Goal: Task Accomplishment & Management: Manage account settings

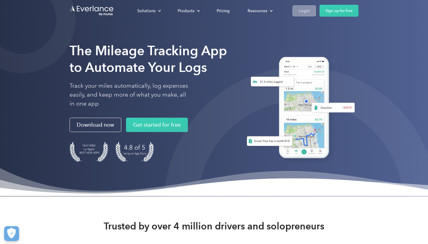
click at [303, 11] on div "Login" at bounding box center [304, 10] width 11 height 7
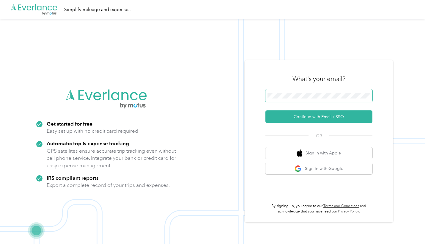
click at [288, 101] on span at bounding box center [319, 95] width 107 height 13
click at [288, 99] on span at bounding box center [319, 95] width 107 height 13
click at [321, 117] on button "Continue with Email / SSO" at bounding box center [319, 116] width 107 height 12
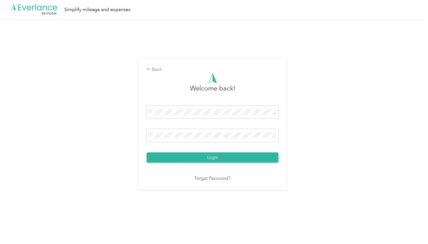
click at [214, 157] on button "Login" at bounding box center [213, 157] width 132 height 10
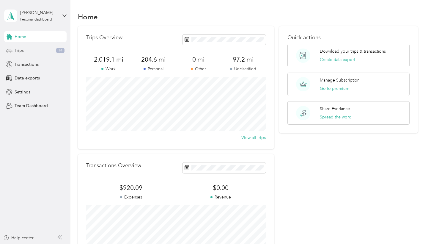
click at [25, 51] on div "Trips 14" at bounding box center [35, 50] width 62 height 11
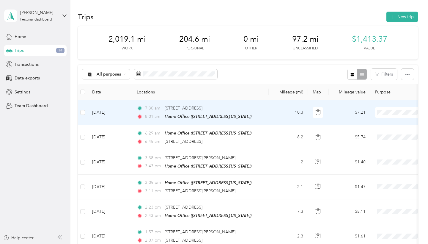
click at [113, 111] on td "[DATE]" at bounding box center [109, 112] width 45 height 25
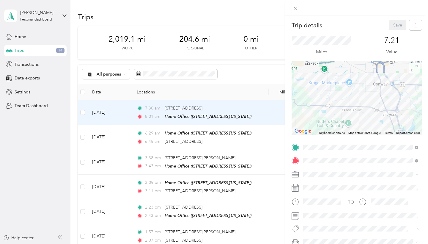
click at [415, 68] on icon at bounding box center [414, 68] width 7 height 7
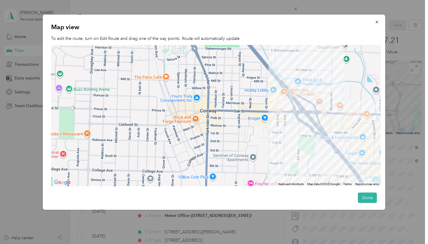
drag, startPoint x: 320, startPoint y: 145, endPoint x: 298, endPoint y: 121, distance: 33.0
click at [298, 121] on div at bounding box center [216, 116] width 330 height 142
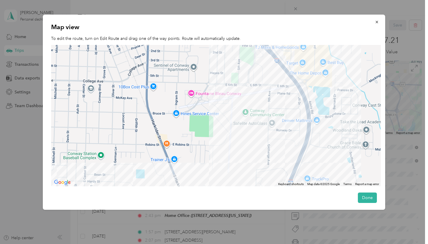
drag, startPoint x: 298, startPoint y: 141, endPoint x: 277, endPoint y: 101, distance: 45.5
click at [277, 101] on div at bounding box center [216, 116] width 330 height 142
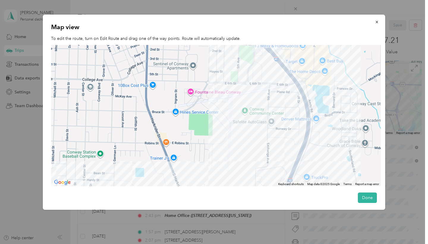
drag, startPoint x: 271, startPoint y: 133, endPoint x: 272, endPoint y: 93, distance: 39.6
click at [272, 94] on div at bounding box center [216, 116] width 330 height 142
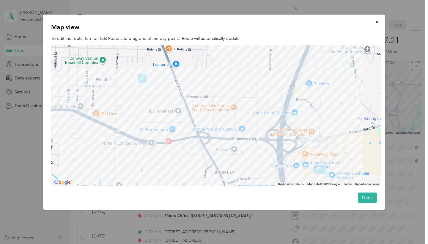
drag, startPoint x: 264, startPoint y: 116, endPoint x: 264, endPoint y: 102, distance: 13.7
click at [264, 102] on div at bounding box center [216, 116] width 330 height 142
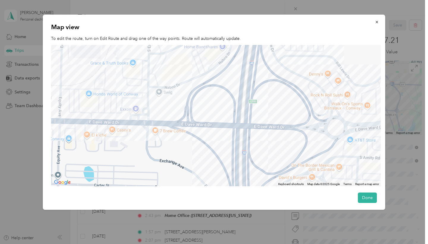
drag, startPoint x: 287, startPoint y: 116, endPoint x: 251, endPoint y: 98, distance: 40.0
click at [258, 103] on div at bounding box center [216, 116] width 330 height 142
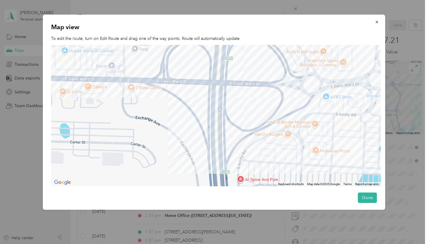
drag, startPoint x: 259, startPoint y: 130, endPoint x: 273, endPoint y: 106, distance: 28.0
click at [273, 106] on div at bounding box center [216, 116] width 330 height 142
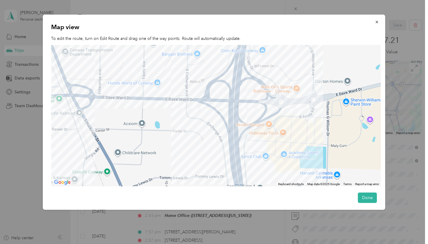
drag, startPoint x: 177, startPoint y: 111, endPoint x: 264, endPoint y: 115, distance: 87.3
click at [249, 110] on div at bounding box center [216, 116] width 330 height 142
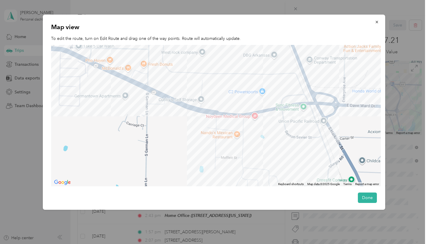
drag, startPoint x: 181, startPoint y: 115, endPoint x: 261, endPoint y: 132, distance: 81.5
click at [252, 130] on div at bounding box center [216, 116] width 330 height 142
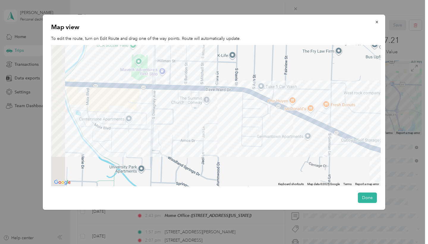
drag, startPoint x: 178, startPoint y: 94, endPoint x: 250, endPoint y: 111, distance: 74.1
click at [233, 109] on div at bounding box center [216, 116] width 330 height 142
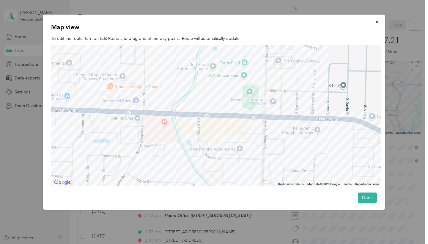
drag, startPoint x: 172, startPoint y: 85, endPoint x: 237, endPoint y: 87, distance: 64.9
click at [237, 87] on div at bounding box center [216, 116] width 330 height 142
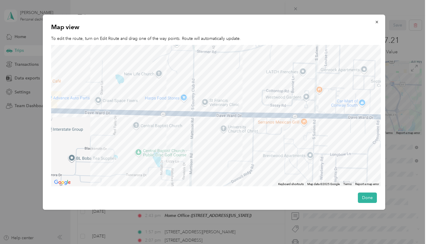
drag, startPoint x: 174, startPoint y: 89, endPoint x: 279, endPoint y: 89, distance: 105.0
click at [266, 89] on div at bounding box center [216, 116] width 330 height 142
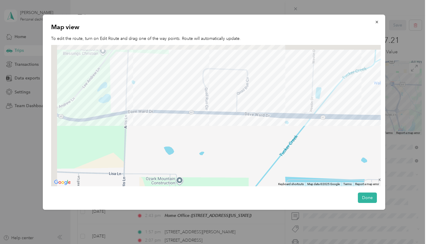
drag, startPoint x: 198, startPoint y: 81, endPoint x: 284, endPoint y: 96, distance: 87.3
click at [277, 95] on div at bounding box center [216, 116] width 330 height 142
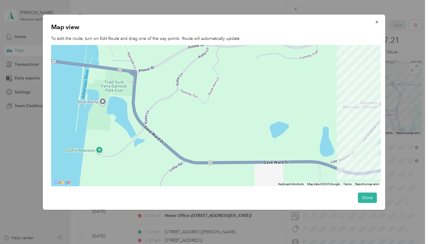
drag, startPoint x: 284, startPoint y: 102, endPoint x: 224, endPoint y: 102, distance: 60.1
click at [243, 102] on div at bounding box center [216, 116] width 330 height 142
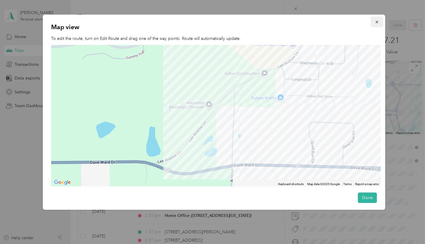
click at [376, 21] on icon "button" at bounding box center [377, 22] width 4 height 4
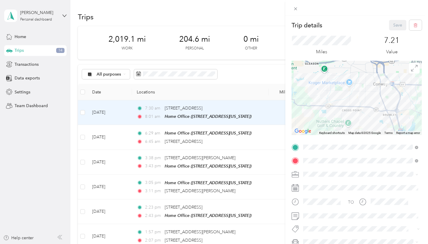
click at [62, 17] on div "Trip details Save This trip cannot be edited because it is either under review,…" at bounding box center [214, 122] width 428 height 244
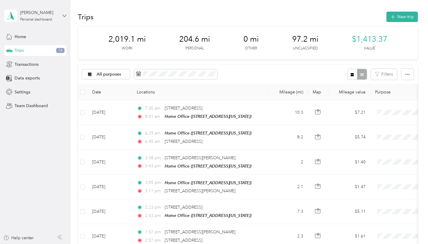
click at [63, 16] on icon at bounding box center [64, 16] width 4 height 4
click at [43, 48] on div "Log out" at bounding box center [83, 49] width 150 height 10
